Goal: Check status: Check status

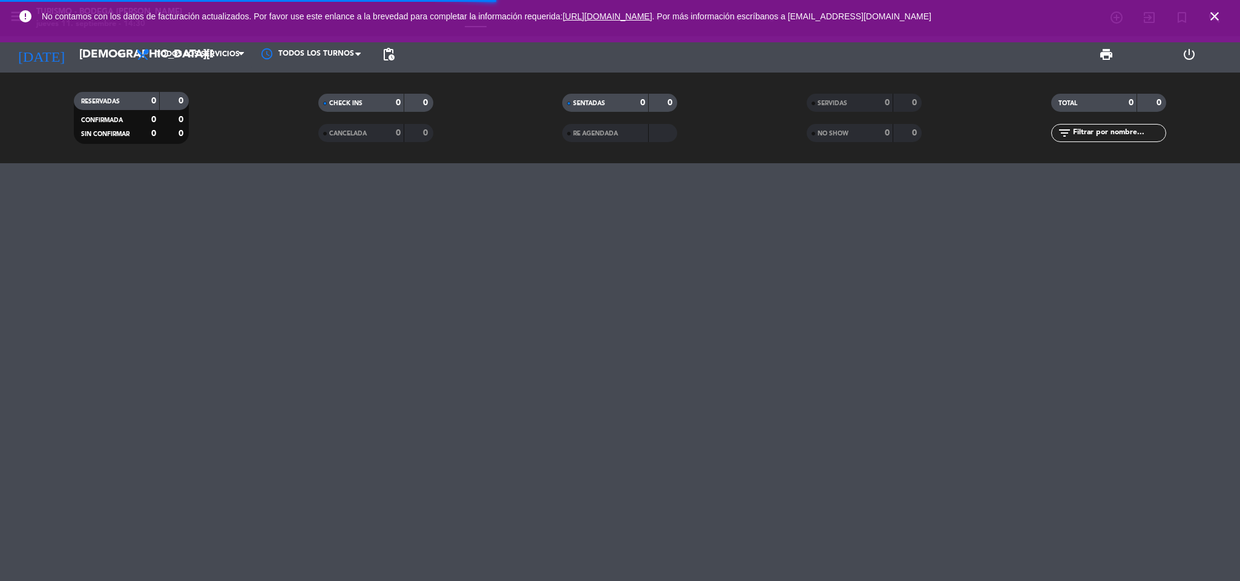
drag, startPoint x: 1223, startPoint y: 445, endPoint x: 1217, endPoint y: 450, distance: 8.2
click at [1217, 450] on div "menu Turismo - Bodega [PERSON_NAME] [DATE] 11. septiembre - 14:30 Mis reservas …" at bounding box center [620, 290] width 1240 height 581
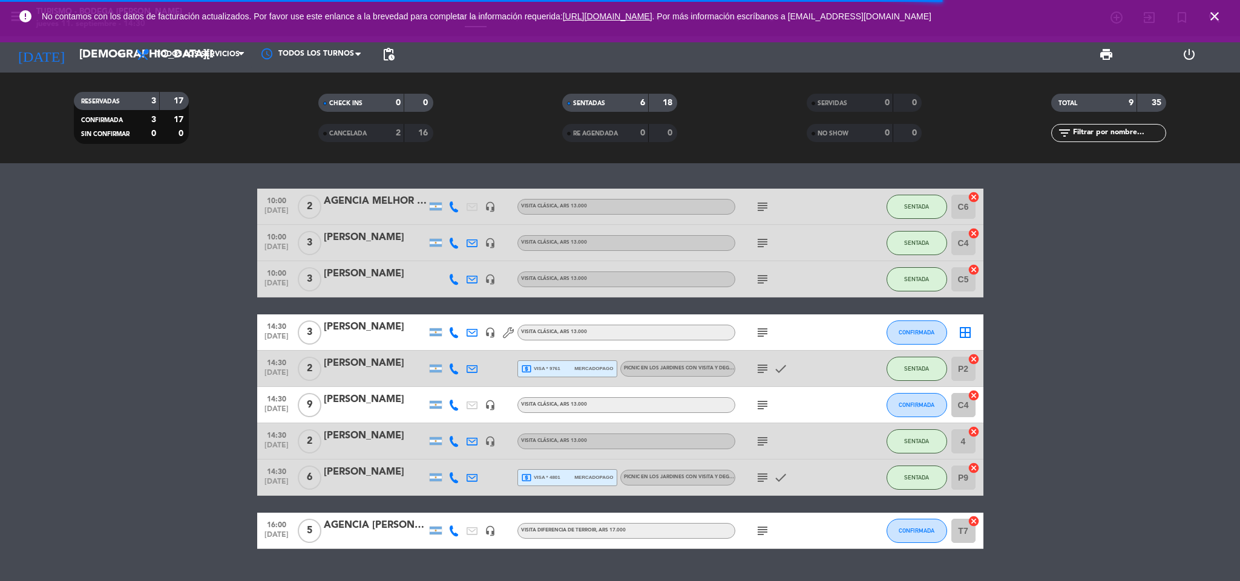
click at [755, 327] on icon "subject" at bounding box center [762, 332] width 15 height 15
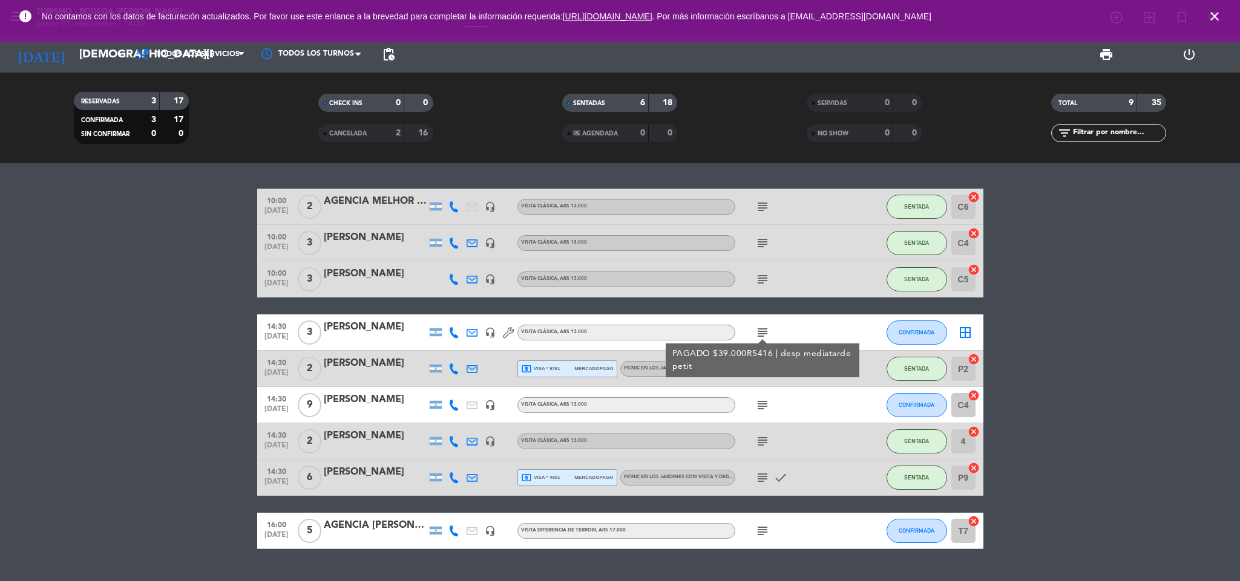
click at [777, 318] on div "subject PAGADO $39.000R5416 | desp mediatarde petit" at bounding box center [789, 333] width 109 height 36
click at [768, 478] on icon "subject" at bounding box center [762, 478] width 15 height 15
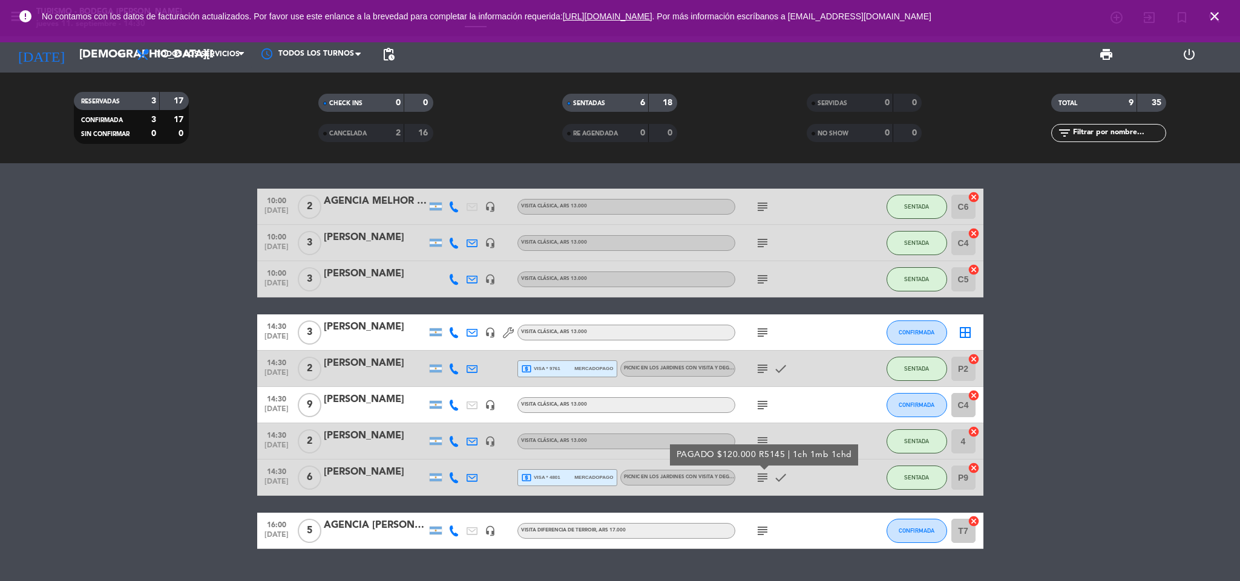
click at [1040, 433] on bookings-row "10:00 [DATE] 2 AGENCIA MELHOR VIAJES - [PERSON_NAME] headset_mic VISITA CLÁSICA…" at bounding box center [620, 369] width 1240 height 361
click at [757, 367] on icon "subject" at bounding box center [762, 369] width 15 height 15
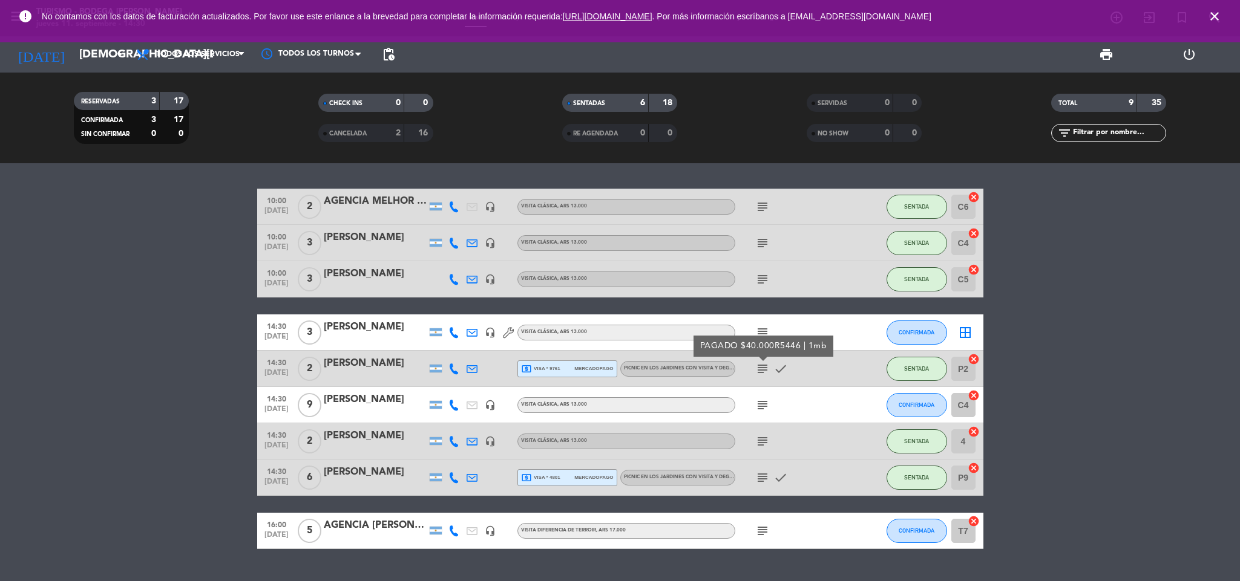
drag, startPoint x: 1021, startPoint y: 331, endPoint x: 991, endPoint y: 339, distance: 30.8
click at [1020, 332] on bookings-row "10:00 [DATE] 2 AGENCIA MELHOR VIAJES - [PERSON_NAME] headset_mic VISITA CLÁSICA…" at bounding box center [620, 369] width 1240 height 361
click at [759, 402] on icon "subject" at bounding box center [762, 405] width 15 height 15
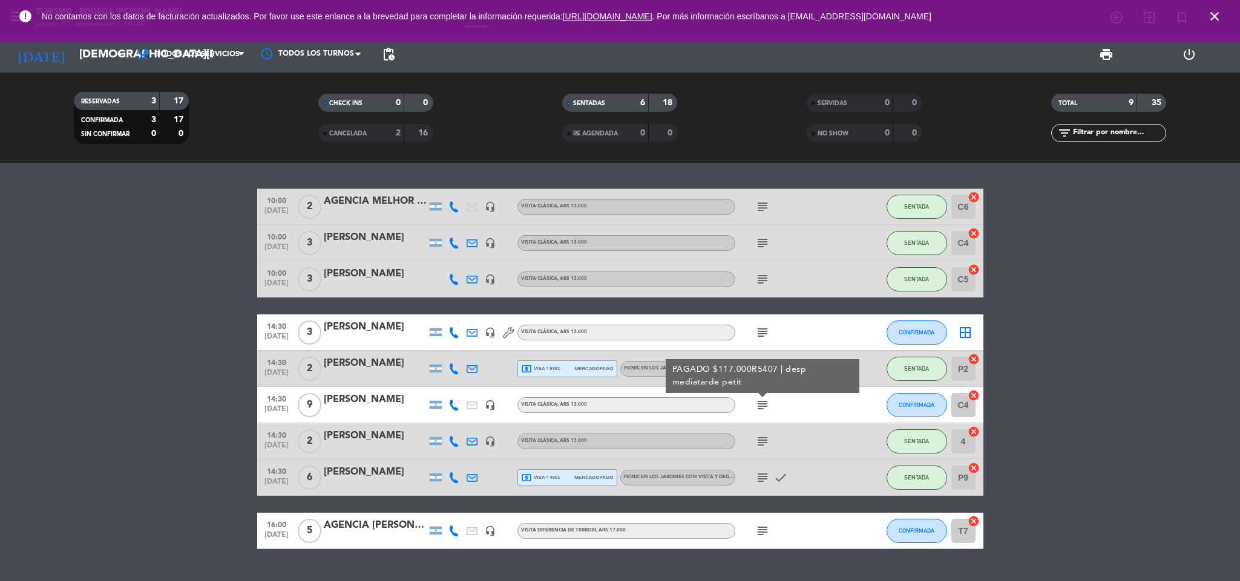
click at [1090, 355] on bookings-row "10:00 [DATE] 2 AGENCIA MELHOR VIAJES - [PERSON_NAME] headset_mic VISITA CLÁSICA…" at bounding box center [620, 369] width 1240 height 361
